Goal: Task Accomplishment & Management: Use online tool/utility

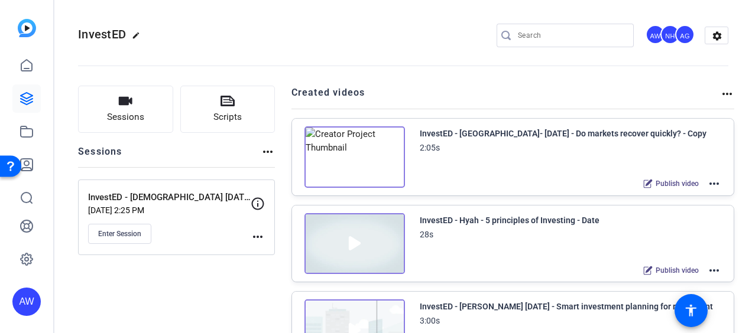
scroll to position [59, 0]
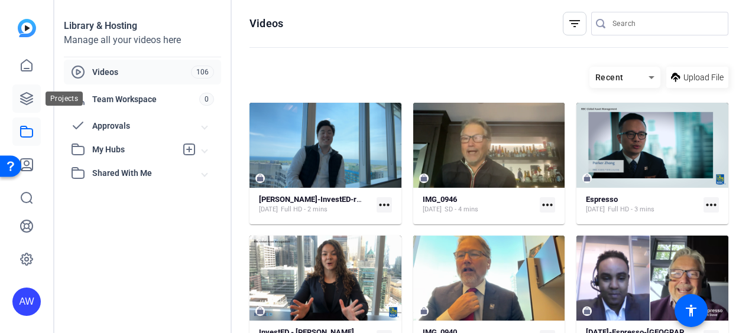
click at [34, 93] on link at bounding box center [26, 99] width 28 height 28
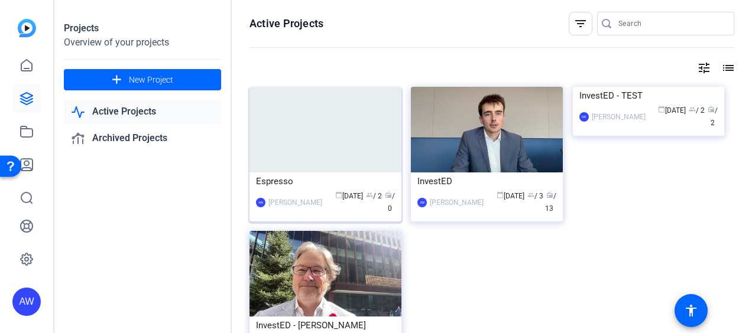
click at [331, 132] on img at bounding box center [325, 130] width 152 height 86
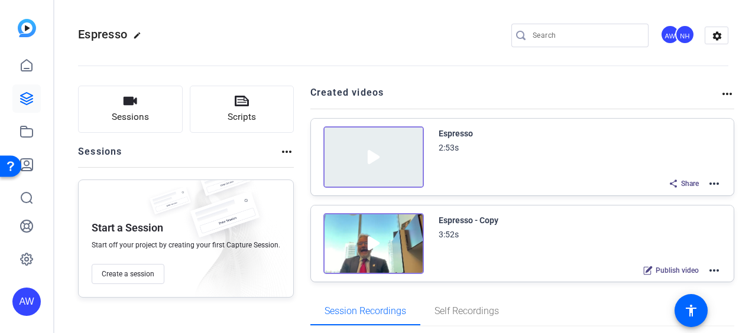
click at [707, 269] on mat-icon "more_horiz" at bounding box center [714, 271] width 14 height 14
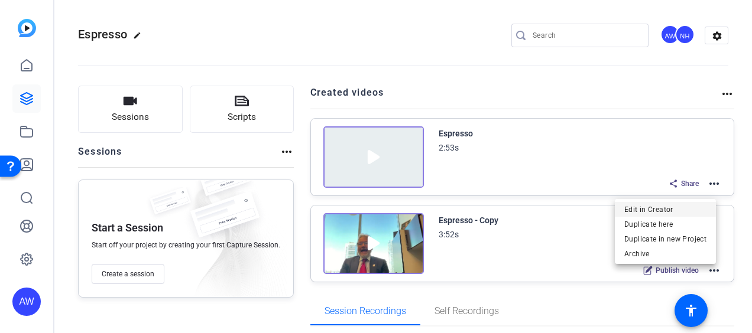
click at [651, 207] on span "Edit in Creator" at bounding box center [665, 210] width 82 height 14
